Goal: Information Seeking & Learning: Learn about a topic

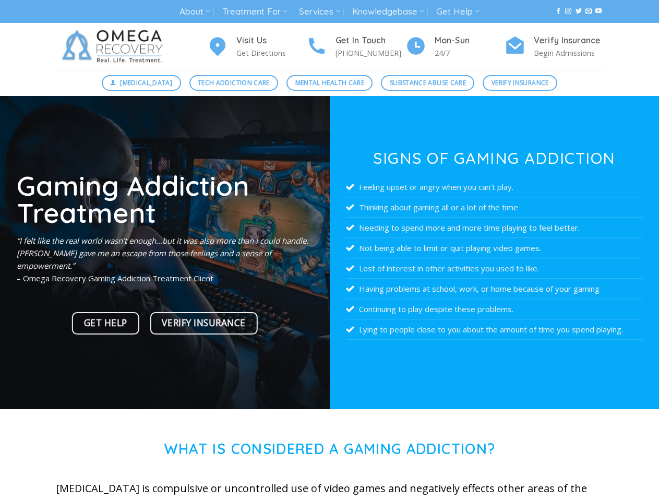
click at [195, 11] on link "About" at bounding box center [194, 11] width 31 height 19
click at [255, 11] on link "Treatment For" at bounding box center [254, 11] width 65 height 19
click at [320, 11] on link "Services" at bounding box center [319, 11] width 41 height 19
click at [389, 11] on link "Knowledgebase" at bounding box center [388, 11] width 72 height 19
click at [459, 11] on link "Get Help" at bounding box center [457, 11] width 43 height 19
